Goal: Transaction & Acquisition: Register for event/course

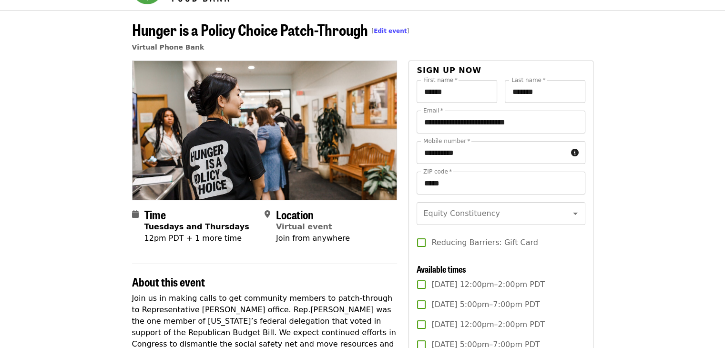
scroll to position [48, 0]
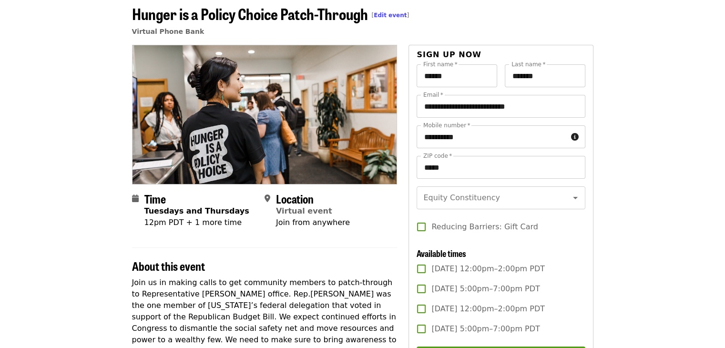
click at [77, 270] on article "Hunger is a Policy Choice Patch-Through [ Edit event ] Virtual Phone Bank Time …" at bounding box center [362, 329] width 725 height 670
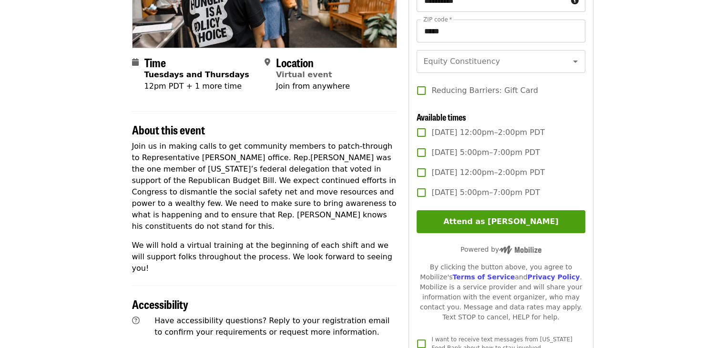
scroll to position [191, 0]
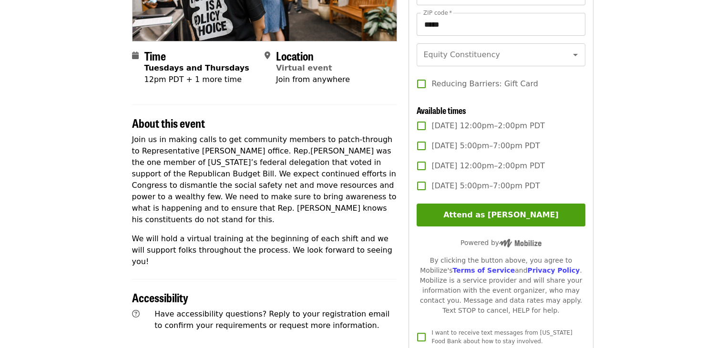
click at [112, 236] on article "Hunger is a Policy Choice Patch-Through [ Edit event ] Virtual Phone Bank Time …" at bounding box center [362, 186] width 725 height 670
click at [111, 232] on article "Hunger is a Policy Choice Patch-Through [ Edit event ] Virtual Phone Bank Time …" at bounding box center [362, 186] width 725 height 670
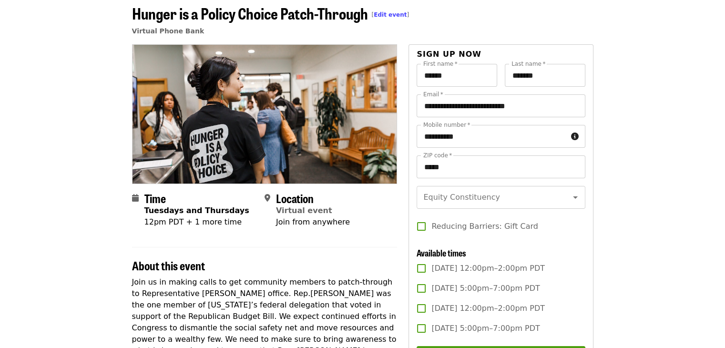
scroll to position [0, 0]
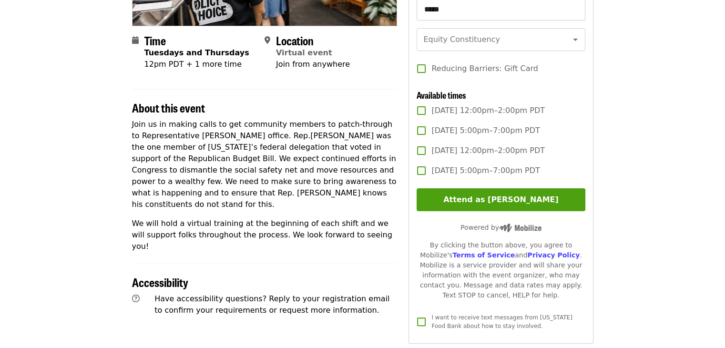
scroll to position [191, 0]
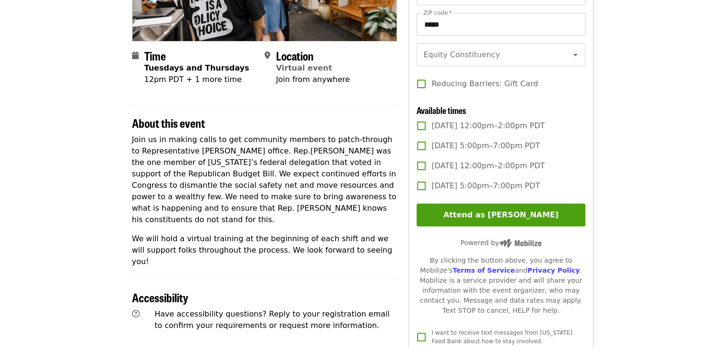
click at [75, 219] on article "Hunger is a Policy Choice Patch-Through [ Edit event ] Virtual Phone Bank Time …" at bounding box center [362, 186] width 725 height 670
click at [87, 202] on article "Hunger is a Policy Choice Patch-Through [ Edit event ] Virtual Phone Bank Time …" at bounding box center [362, 186] width 725 height 670
click at [98, 201] on article "Hunger is a Policy Choice Patch-Through [ Edit event ] Virtual Phone Bank Time …" at bounding box center [362, 186] width 725 height 670
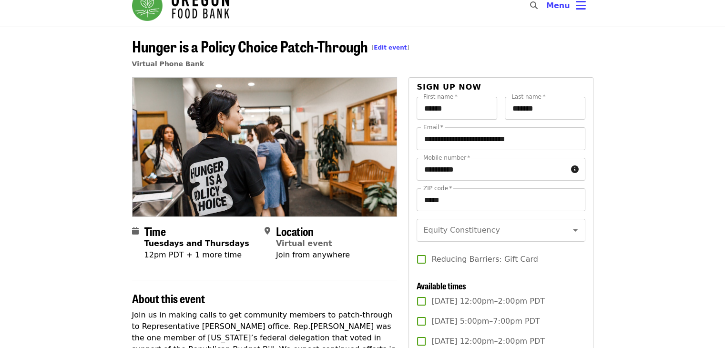
scroll to position [0, 0]
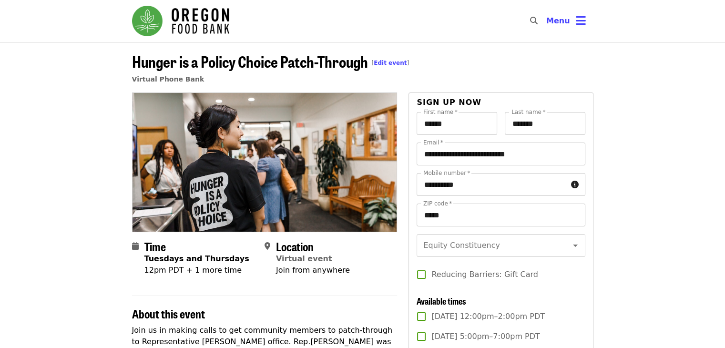
click at [189, 271] on div "12pm PDT + 1 more time" at bounding box center [196, 270] width 105 height 11
click at [182, 271] on div "12pm PDT + 1 more time" at bounding box center [196, 270] width 105 height 11
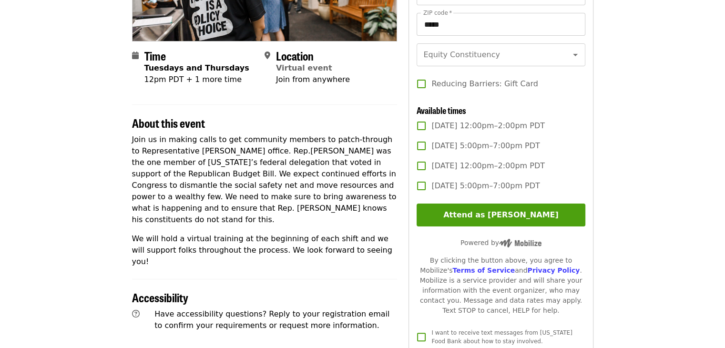
click at [107, 236] on article "Hunger is a Policy Choice Patch-Through [ Edit event ] Virtual Phone Bank Time …" at bounding box center [362, 186] width 725 height 670
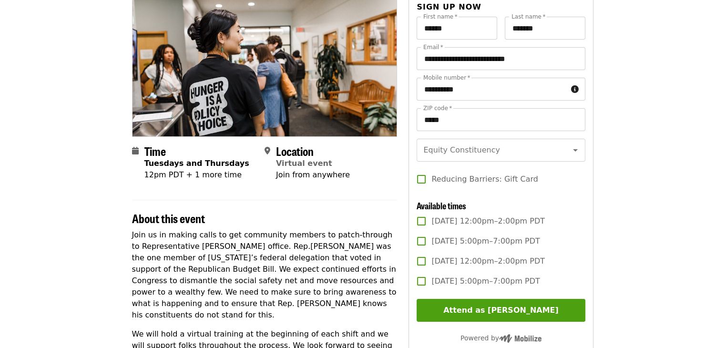
click at [72, 127] on article "Hunger is a Policy Choice Patch-Through [ Edit event ] Virtual Phone Bank Time …" at bounding box center [362, 282] width 725 height 670
click at [80, 237] on article "Hunger is a Policy Choice Patch-Through [ Edit event ] Virtual Phone Bank Time …" at bounding box center [362, 282] width 725 height 670
